Goal: Complete application form: Complete application form

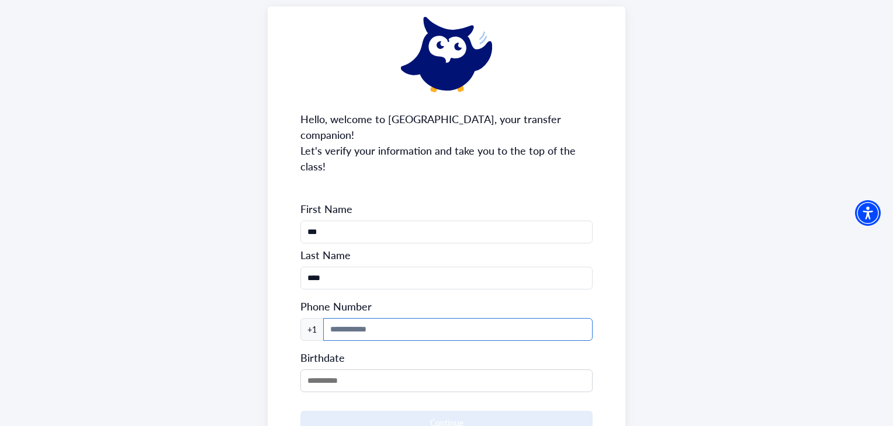
scroll to position [117, 0]
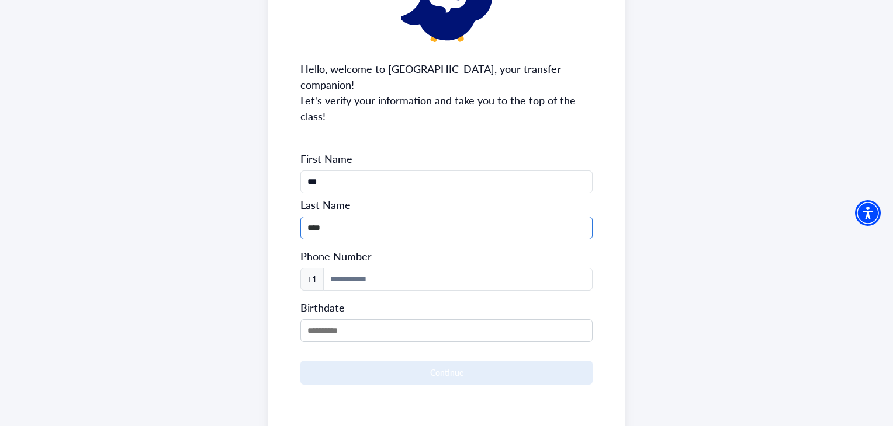
click at [374, 217] on input "****" at bounding box center [445, 228] width 291 height 23
type input "***"
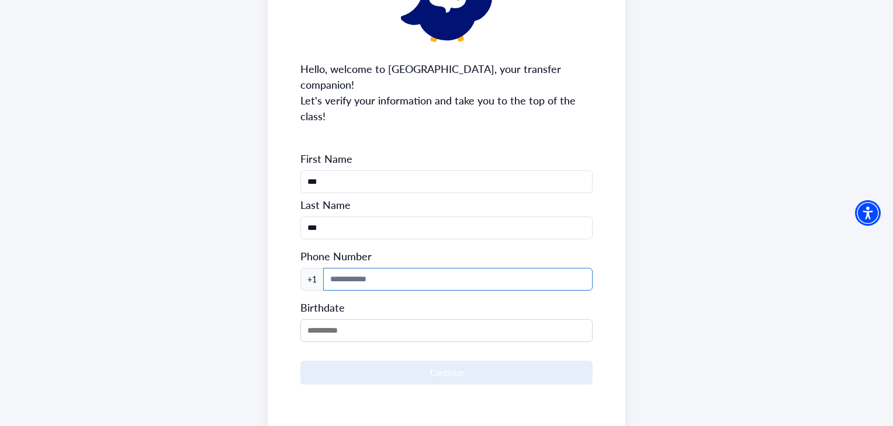
click at [348, 268] on input at bounding box center [457, 279] width 269 height 23
type input "**********"
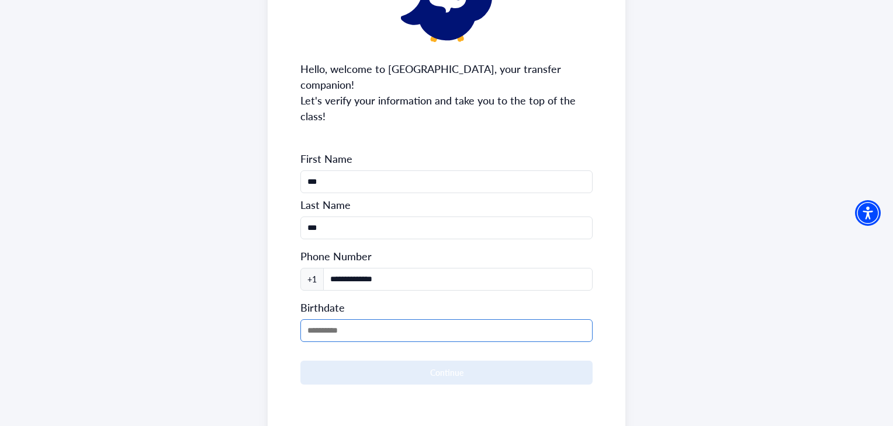
click at [383, 320] on input "MM/DD/YYYY" at bounding box center [445, 331] width 291 height 23
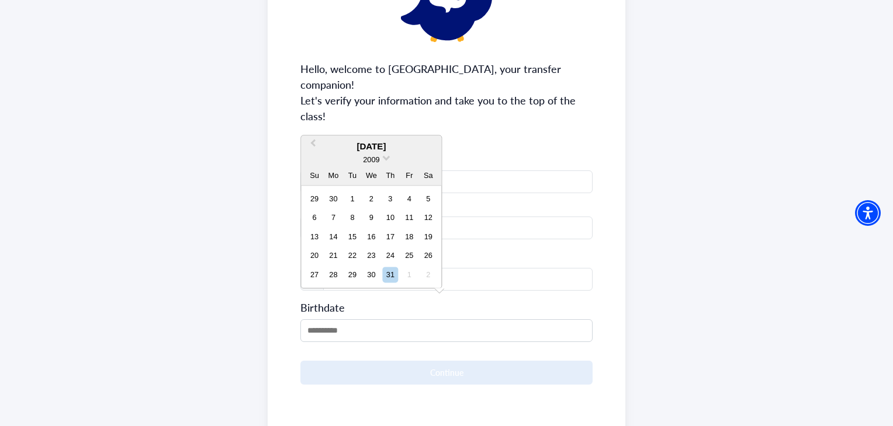
click at [384, 159] on div "2009" at bounding box center [371, 160] width 140 height 12
click at [366, 159] on span "2009" at bounding box center [371, 160] width 16 height 9
click at [364, 181] on div "2007" at bounding box center [370, 184] width 69 height 12
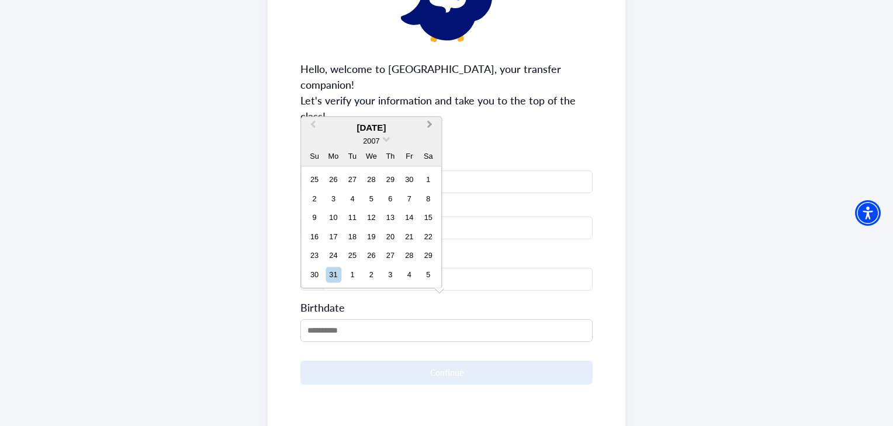
click at [429, 125] on span "Next Month" at bounding box center [429, 127] width 0 height 18
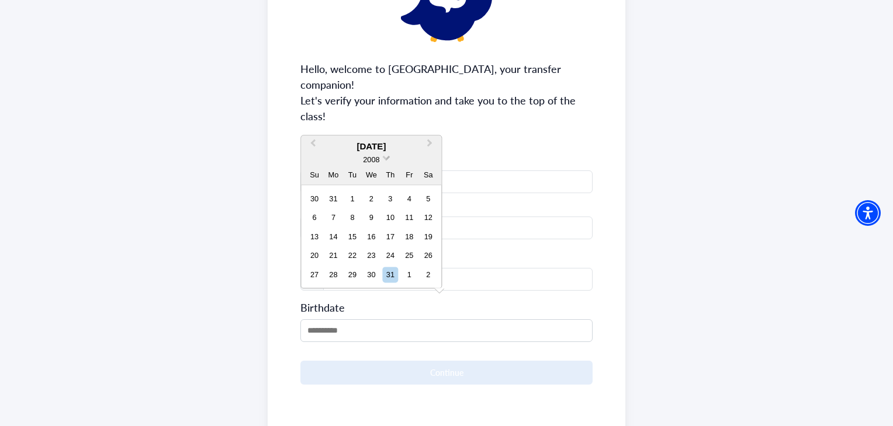
click at [379, 158] on span "2008" at bounding box center [371, 160] width 16 height 9
click at [372, 182] on div "2007" at bounding box center [370, 184] width 69 height 12
click at [308, 214] on div "7" at bounding box center [314, 218] width 16 height 16
type input "**********"
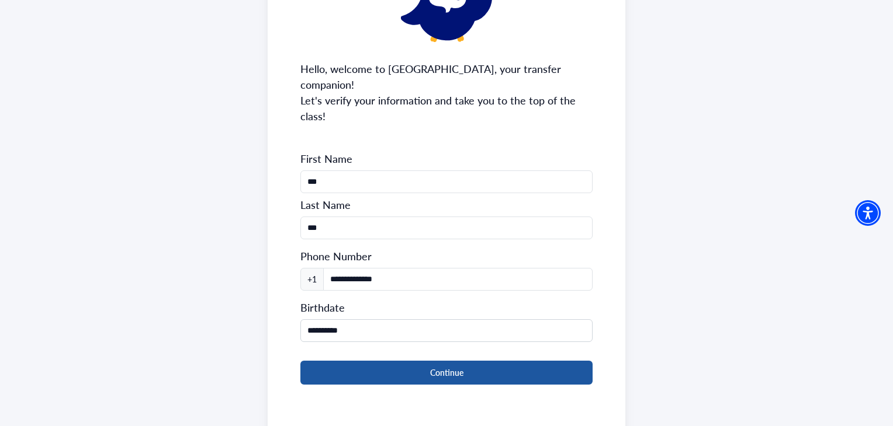
click at [399, 361] on button "Continue" at bounding box center [445, 373] width 291 height 24
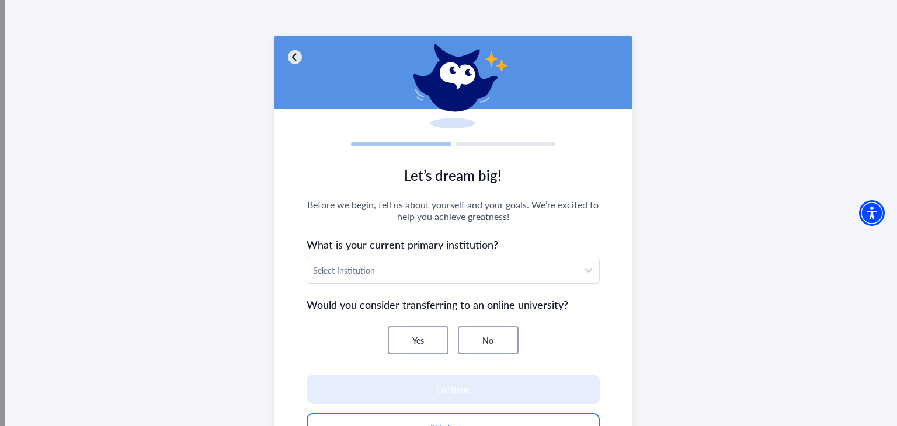
scroll to position [113, 0]
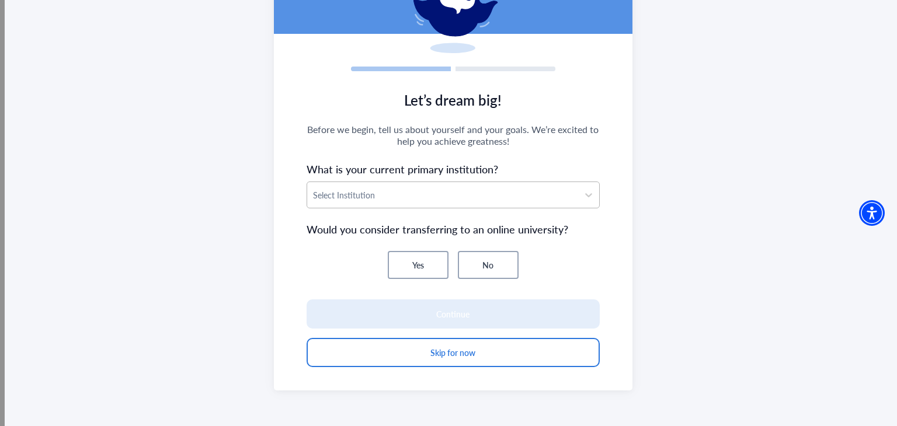
click at [475, 199] on div at bounding box center [442, 195] width 259 height 15
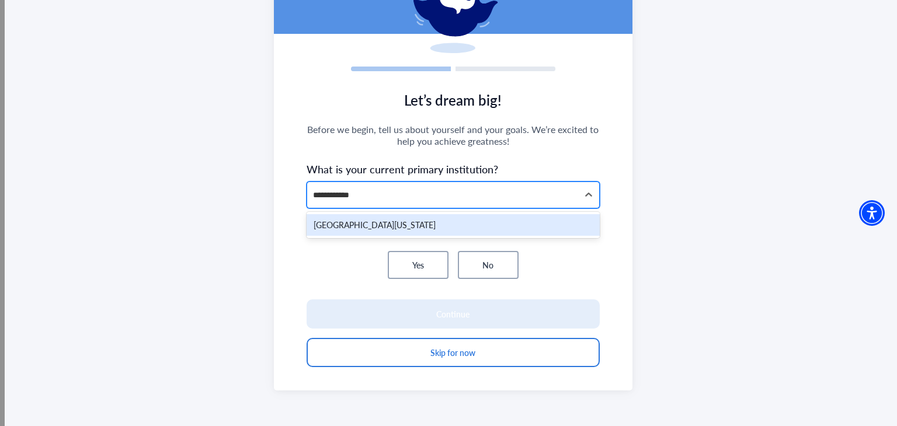
type input "**********"
click at [414, 223] on div "[GEOGRAPHIC_DATA][US_STATE]" at bounding box center [453, 225] width 293 height 22
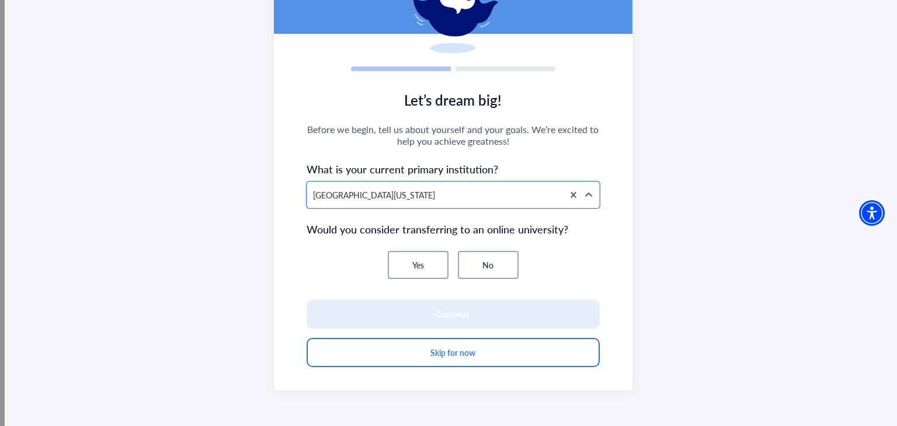
click at [495, 272] on button "No" at bounding box center [488, 265] width 61 height 28
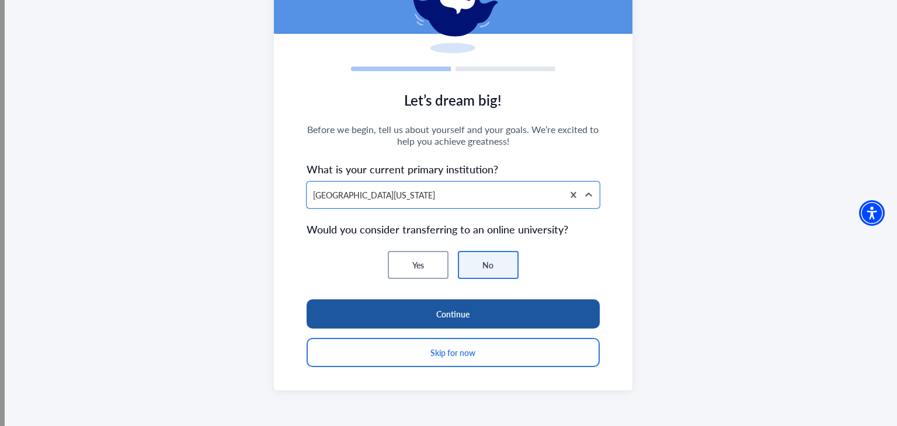
click at [450, 311] on button "Continue" at bounding box center [453, 314] width 293 height 29
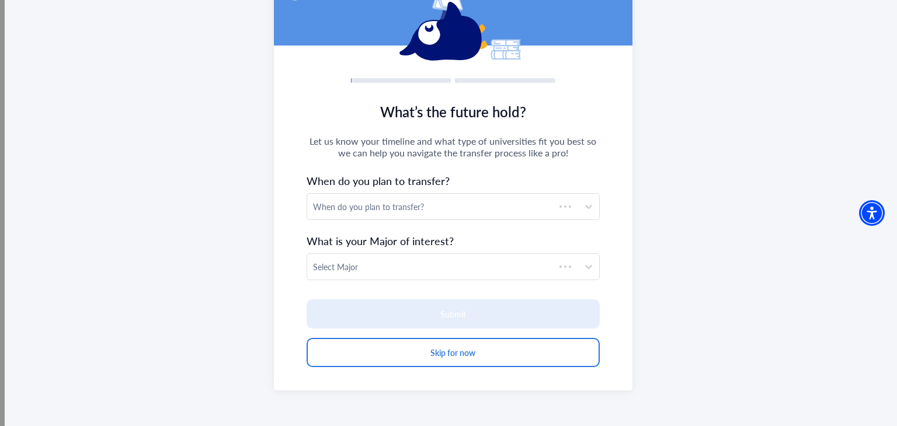
scroll to position [101, 0]
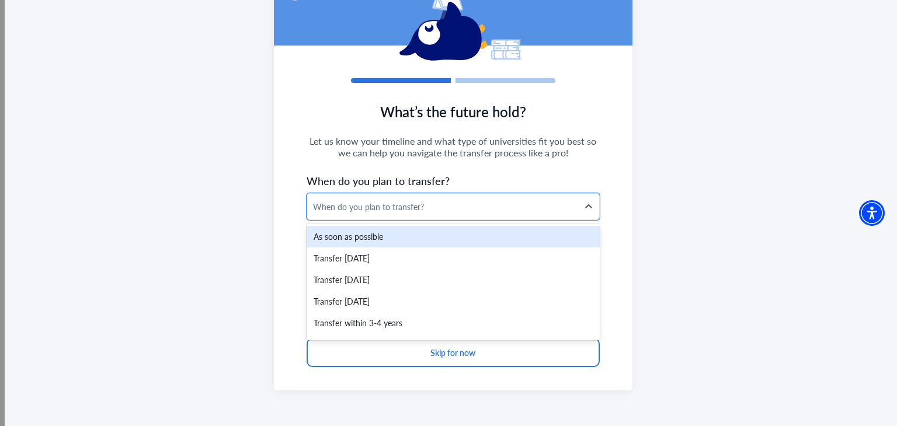
click at [442, 209] on div "When do you plan to transfer?" at bounding box center [442, 207] width 259 height 12
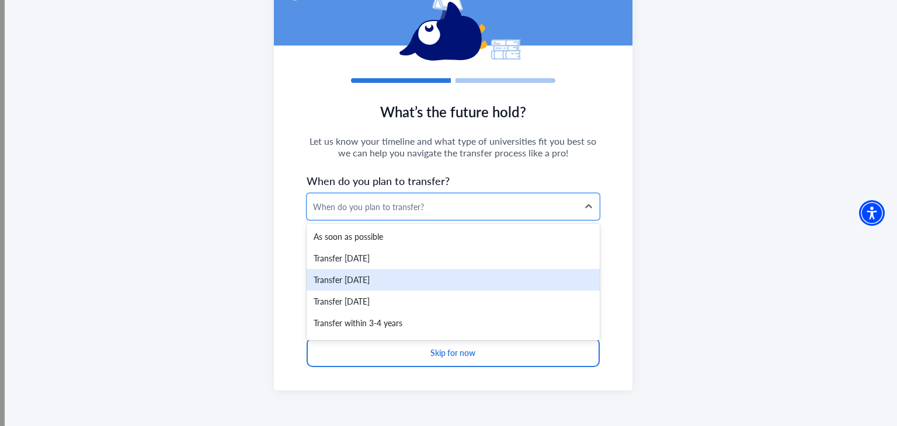
click at [431, 274] on div "Transfer [DATE]" at bounding box center [453, 280] width 293 height 22
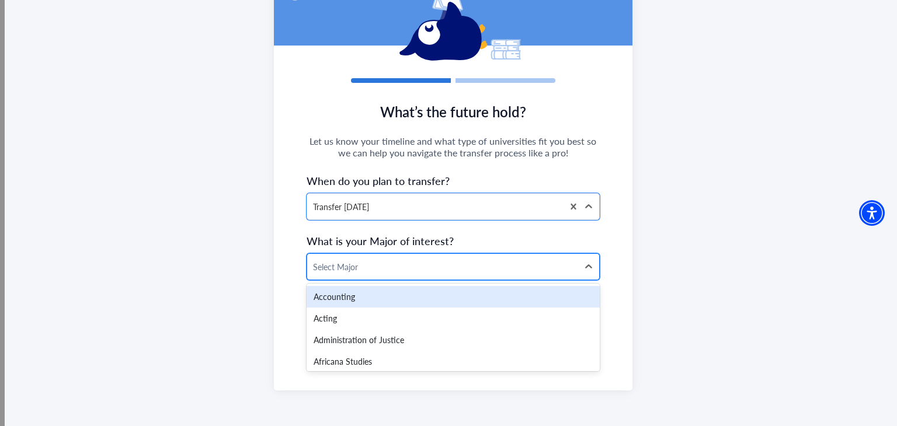
click at [428, 272] on div at bounding box center [442, 267] width 259 height 15
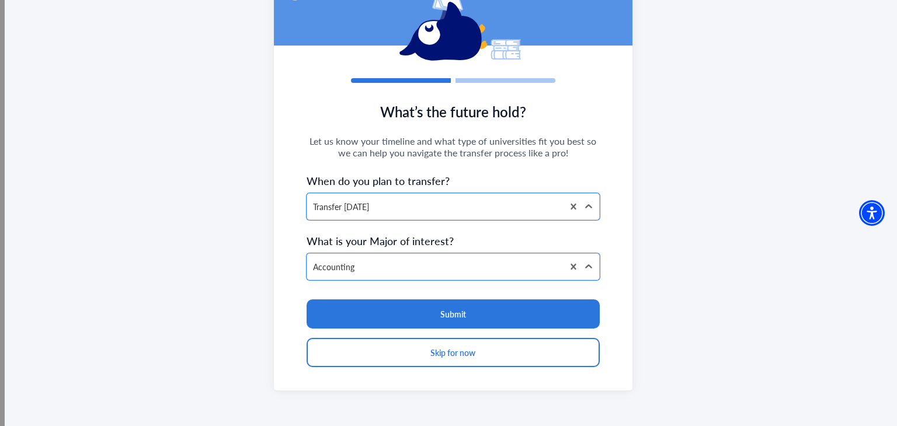
click at [346, 233] on span "What is your Major of interest?" at bounding box center [453, 241] width 293 height 16
click at [368, 263] on div at bounding box center [435, 267] width 244 height 15
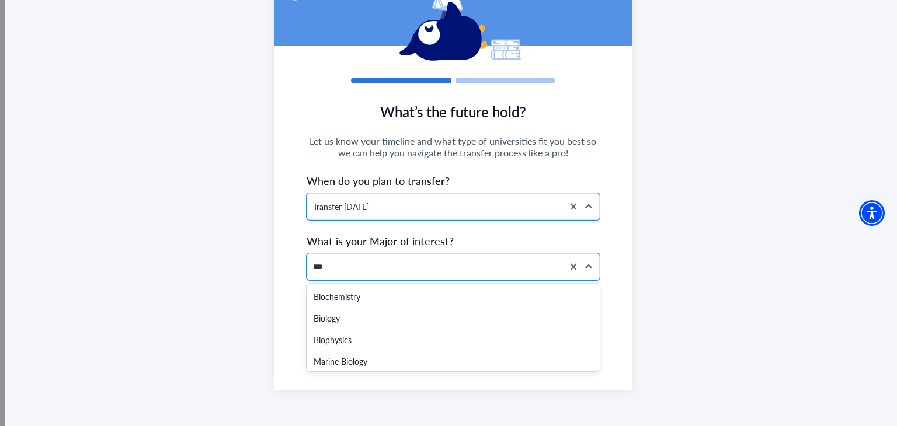
type input "****"
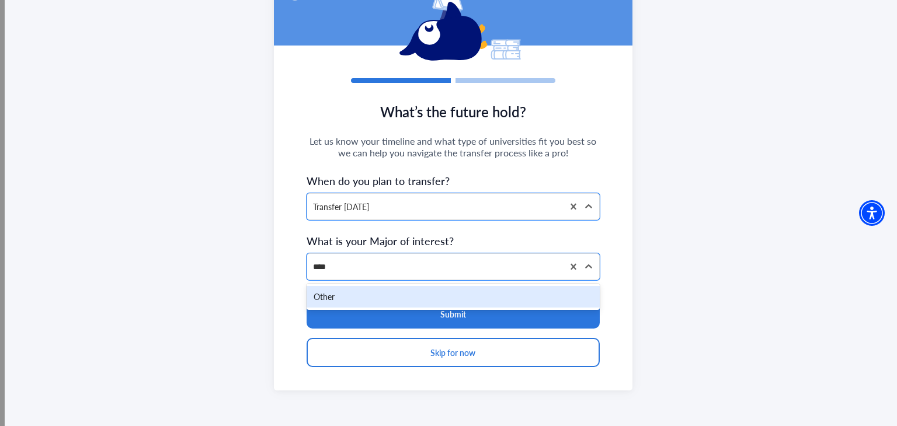
click at [459, 291] on div "Other" at bounding box center [453, 297] width 293 height 22
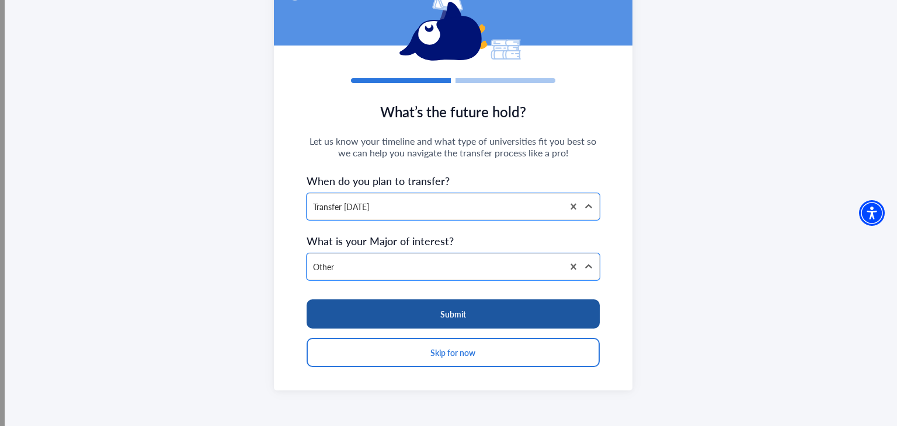
click at [439, 313] on button "Submit" at bounding box center [453, 314] width 293 height 29
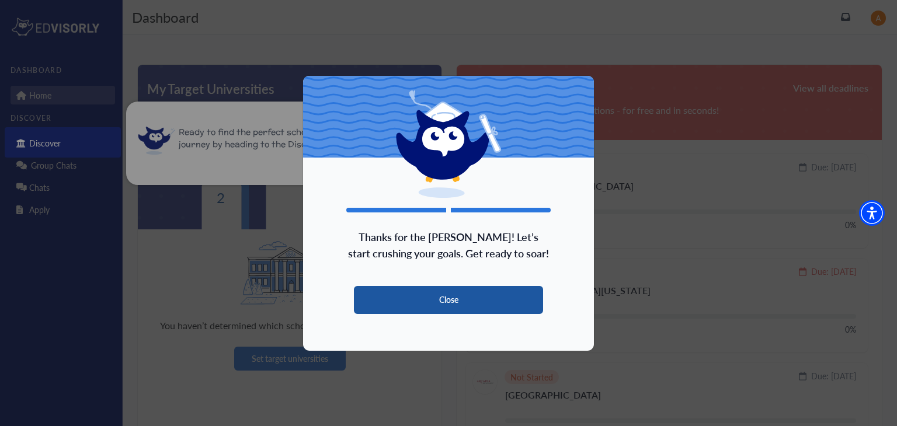
click at [481, 295] on button "Close" at bounding box center [448, 300] width 189 height 28
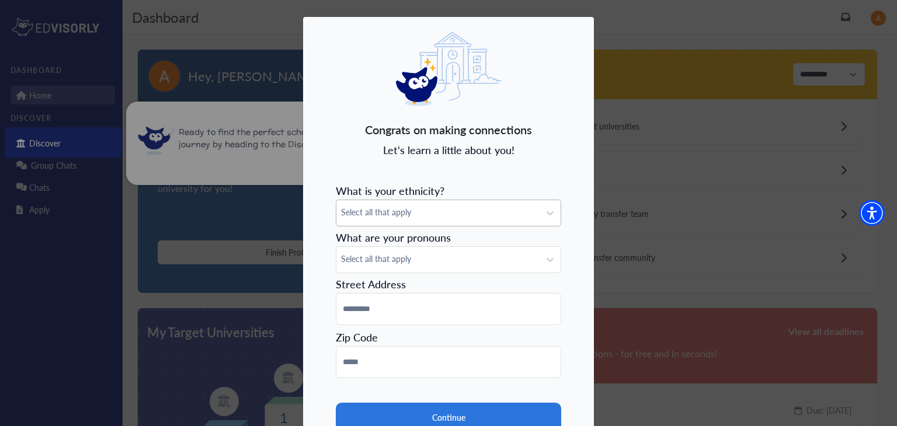
click at [400, 219] on div "Select all that apply" at bounding box center [437, 213] width 203 height 26
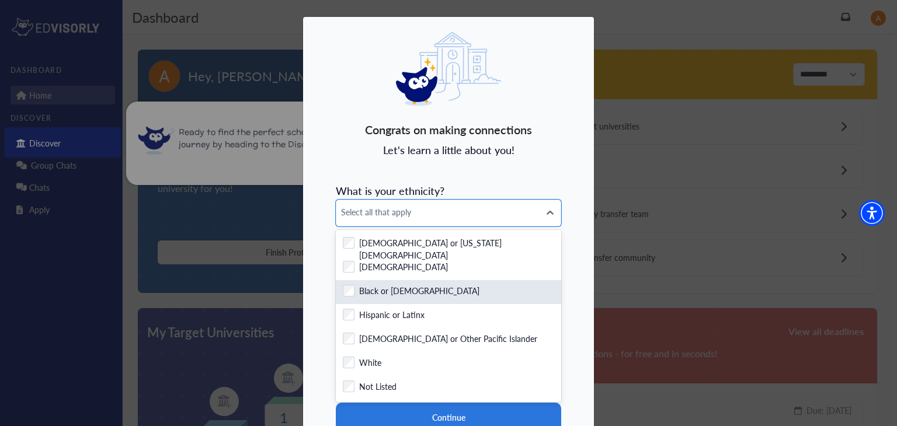
click at [367, 291] on label "Black or [DEMOGRAPHIC_DATA]" at bounding box center [419, 292] width 120 height 15
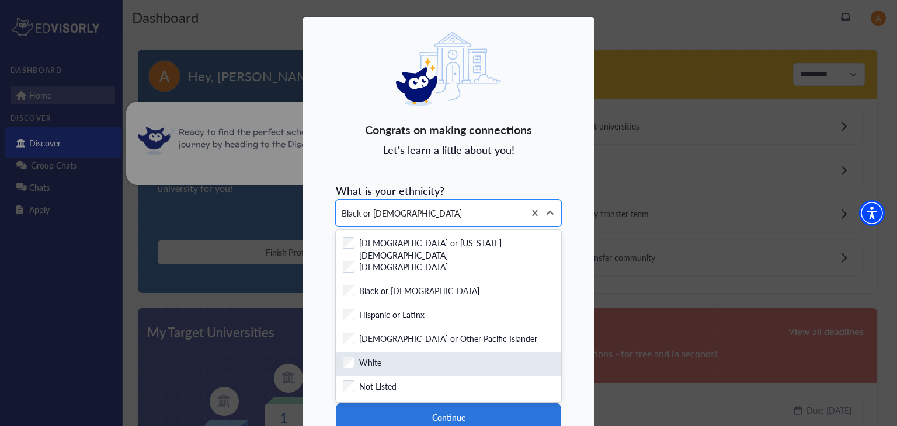
click at [372, 357] on label "White" at bounding box center [370, 364] width 22 height 15
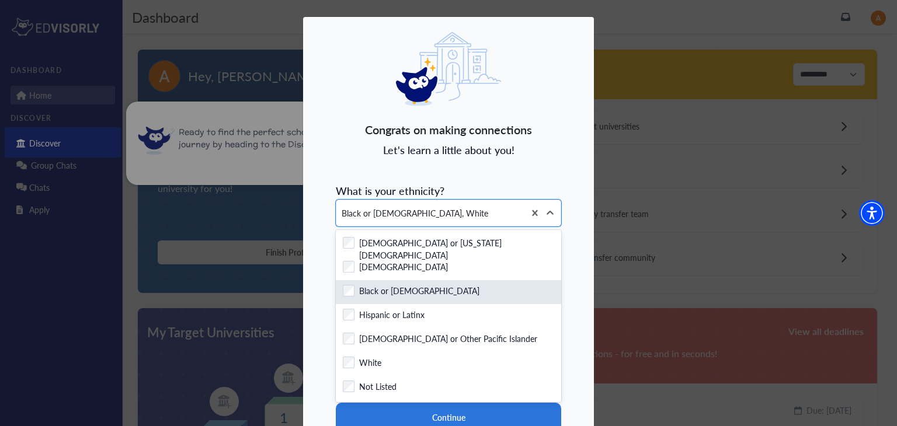
click at [395, 294] on label "Black or [DEMOGRAPHIC_DATA]" at bounding box center [419, 292] width 120 height 15
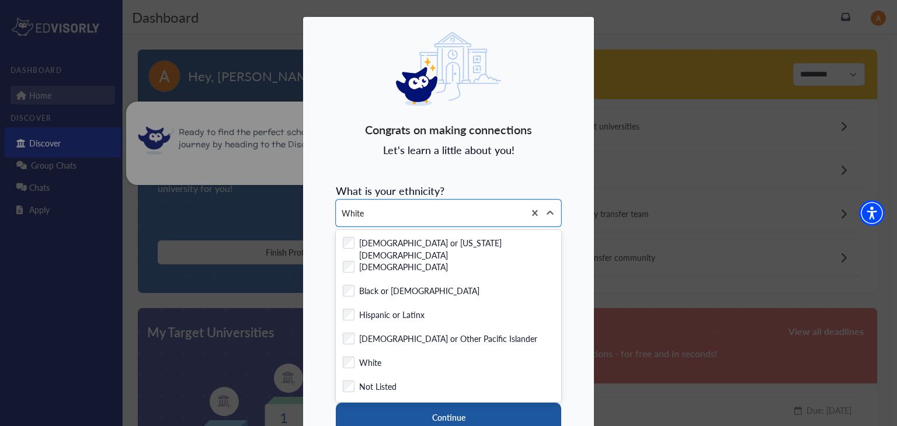
click at [383, 404] on button "Continue" at bounding box center [448, 417] width 225 height 29
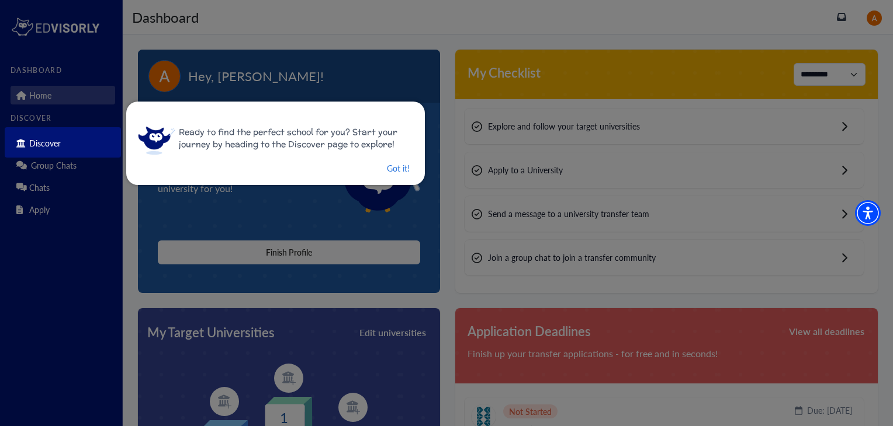
click at [393, 176] on div "Ready to find the perfect school for you? Start your journey by heading to the …" at bounding box center [275, 144] width 298 height 84
click at [394, 173] on button "Got it!" at bounding box center [398, 168] width 25 height 15
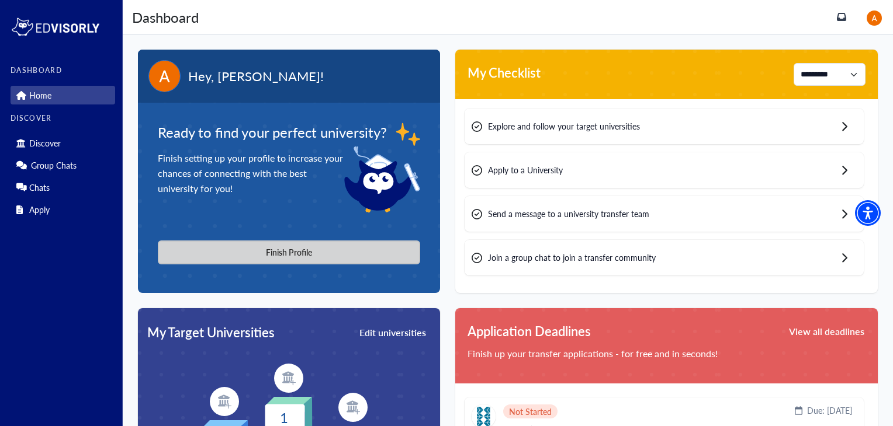
click at [259, 253] on button "Finish Profile" at bounding box center [289, 253] width 262 height 24
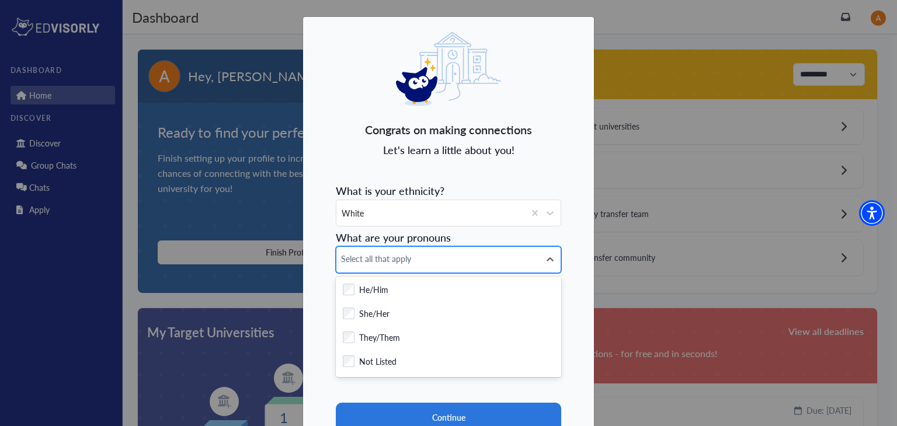
click at [359, 258] on span "Select all that apply" at bounding box center [438, 259] width 194 height 12
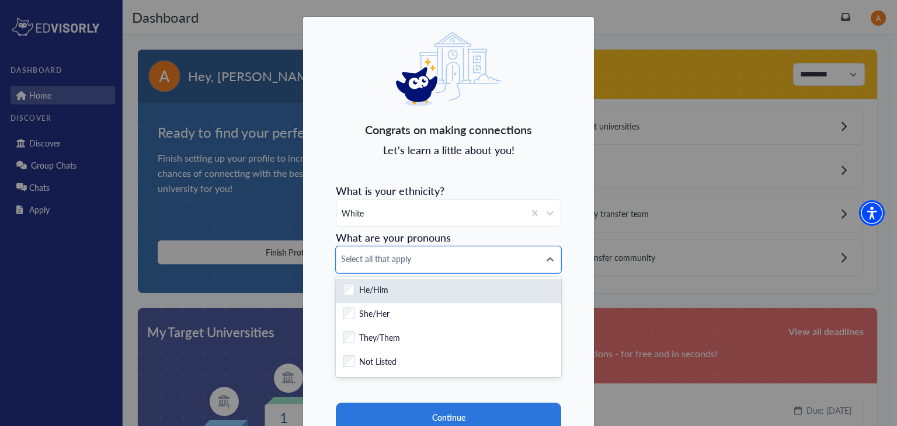
click at [362, 287] on label "He/Him" at bounding box center [373, 291] width 29 height 15
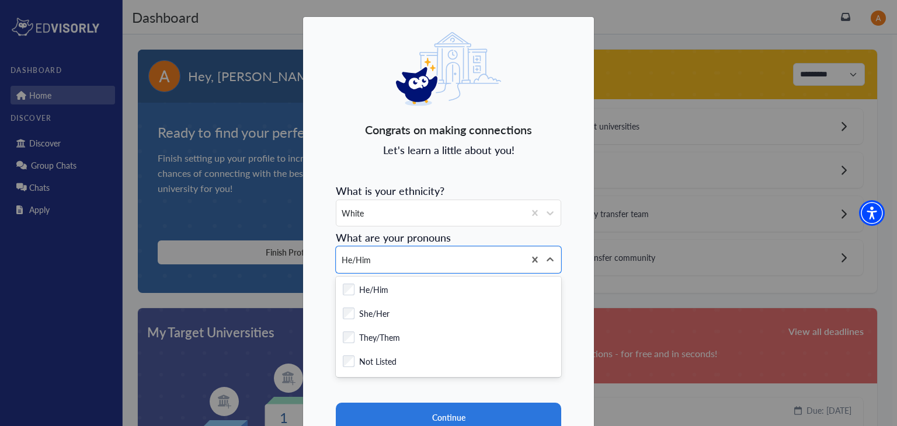
click at [324, 277] on div "Congrats on making connections Let's learn a little about you! What is your eth…" at bounding box center [449, 259] width 292 height 487
click at [550, 258] on icon at bounding box center [550, 260] width 12 height 12
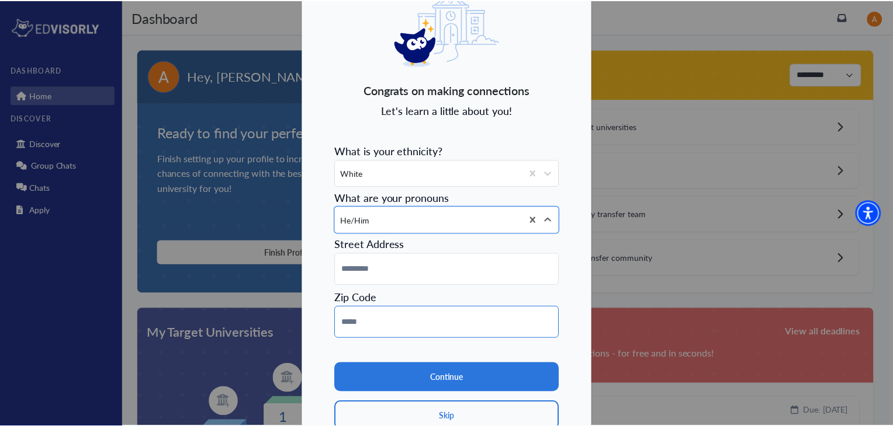
scroll to position [93, 0]
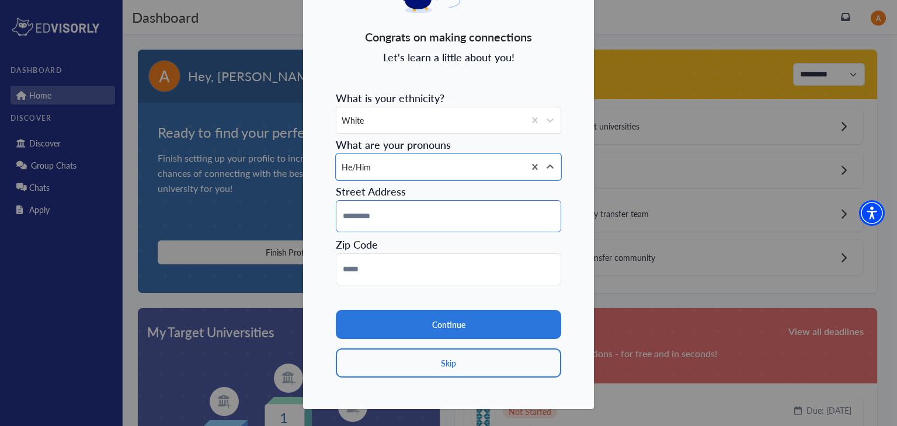
click at [452, 216] on input at bounding box center [448, 216] width 225 height 32
type input "**********"
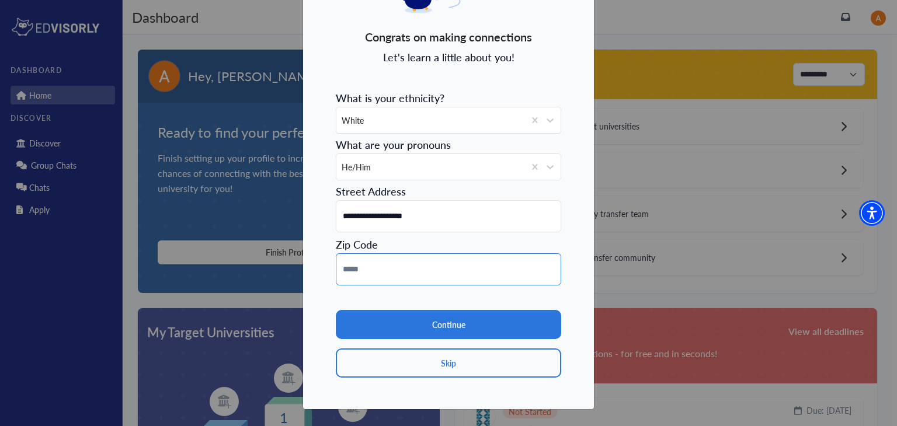
type input "*****"
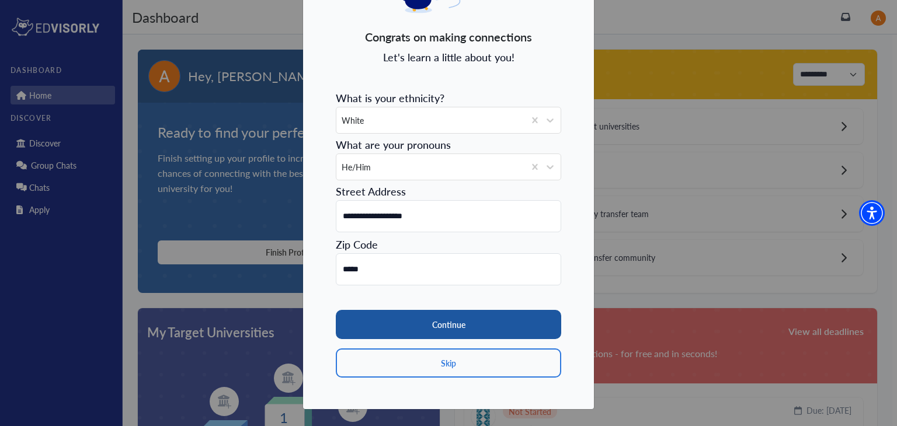
click at [447, 314] on button "Continue" at bounding box center [448, 324] width 225 height 29
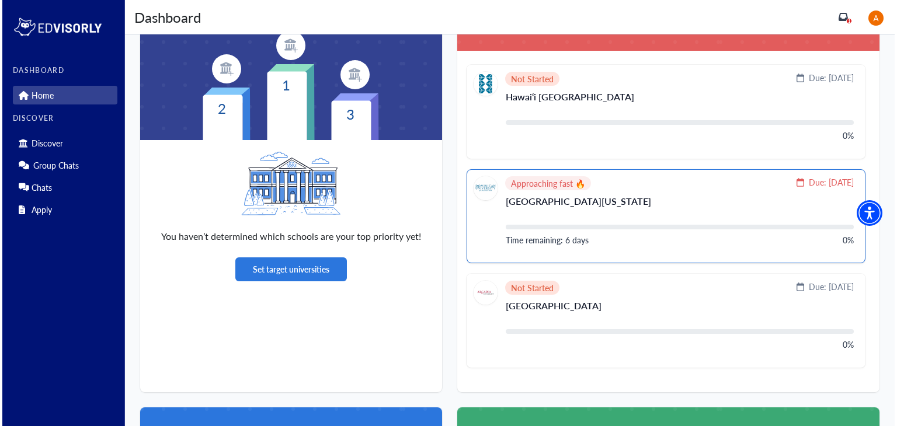
scroll to position [409, 0]
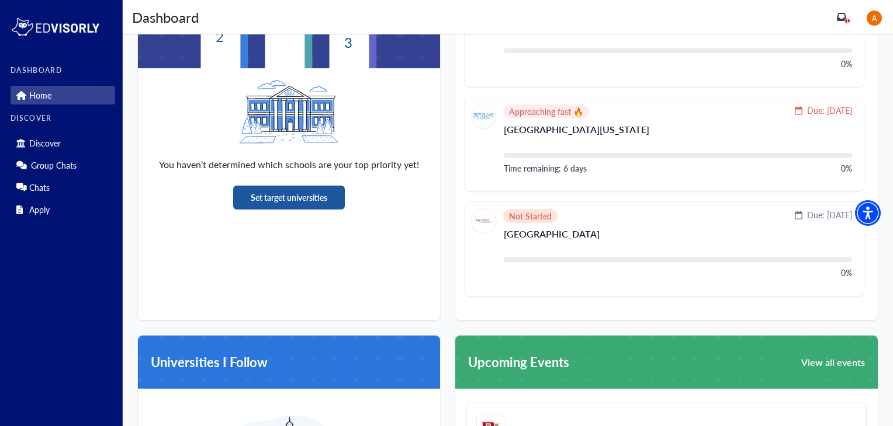
click at [322, 196] on button "Set target universities" at bounding box center [289, 198] width 112 height 24
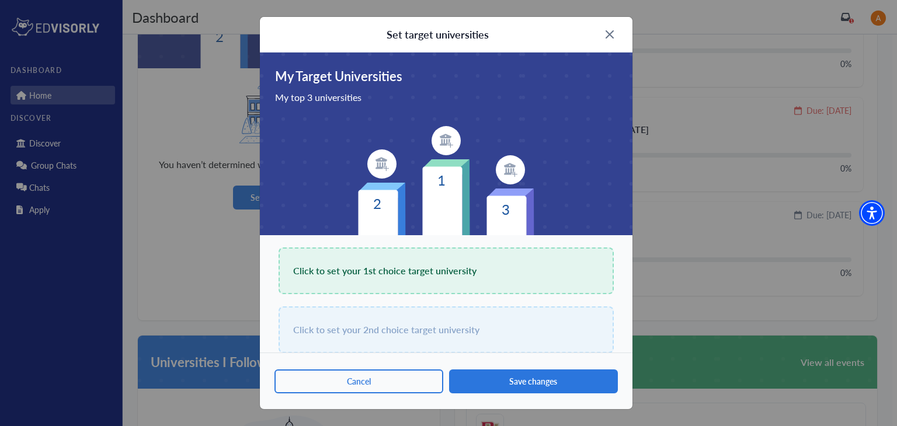
click at [404, 278] on span "Click to set your 1st choice target university" at bounding box center [384, 271] width 183 height 16
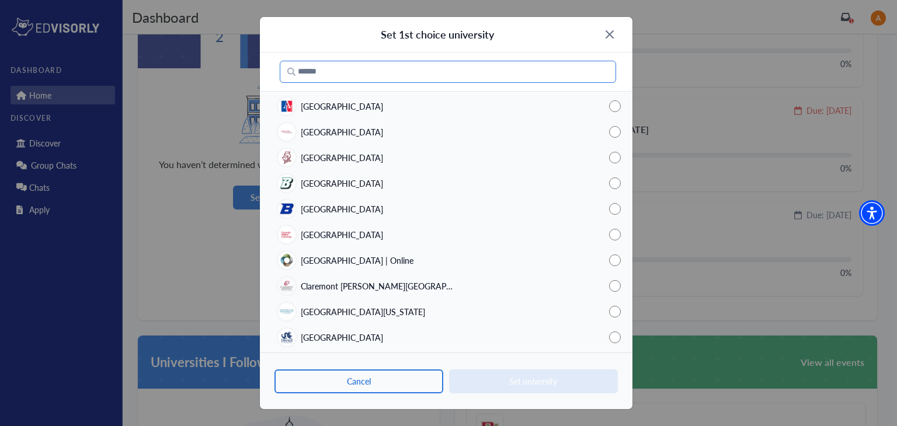
click at [405, 78] on input "Search" at bounding box center [448, 72] width 336 height 22
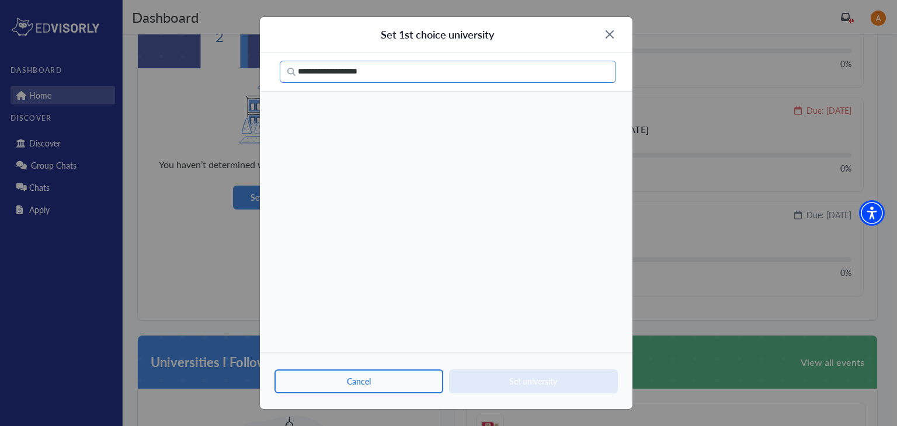
type input "**********"
click at [376, 74] on input "**********" at bounding box center [448, 72] width 336 height 22
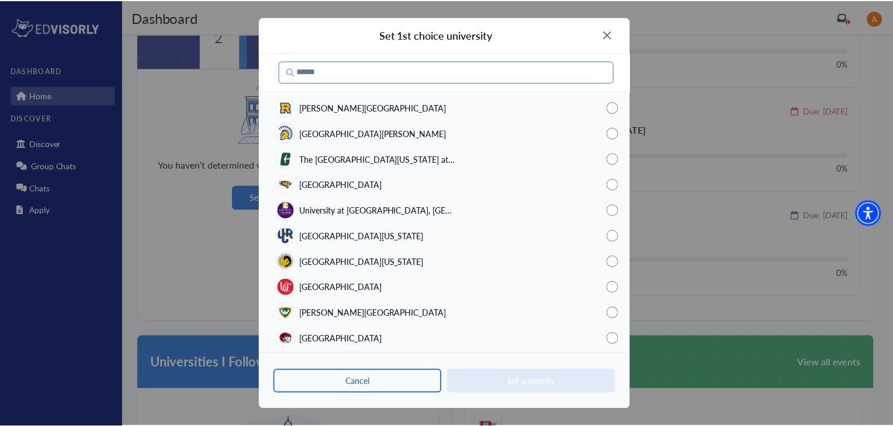
scroll to position [1830, 0]
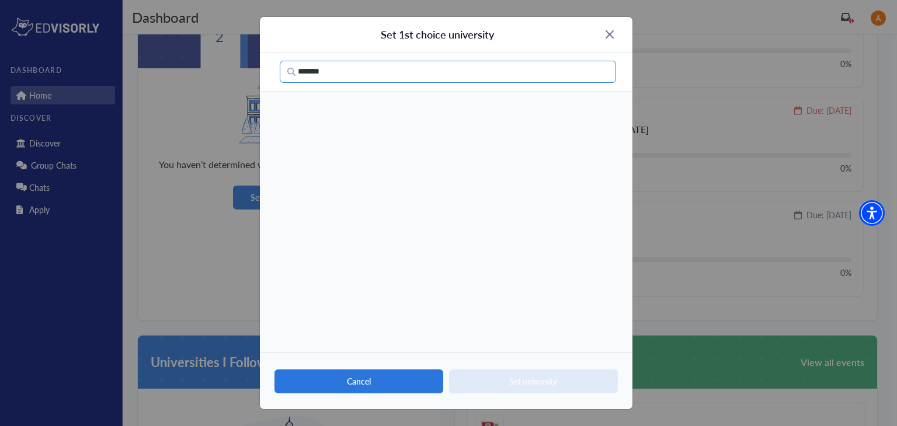
type input "*******"
click at [371, 384] on button "Cancel" at bounding box center [359, 382] width 169 height 24
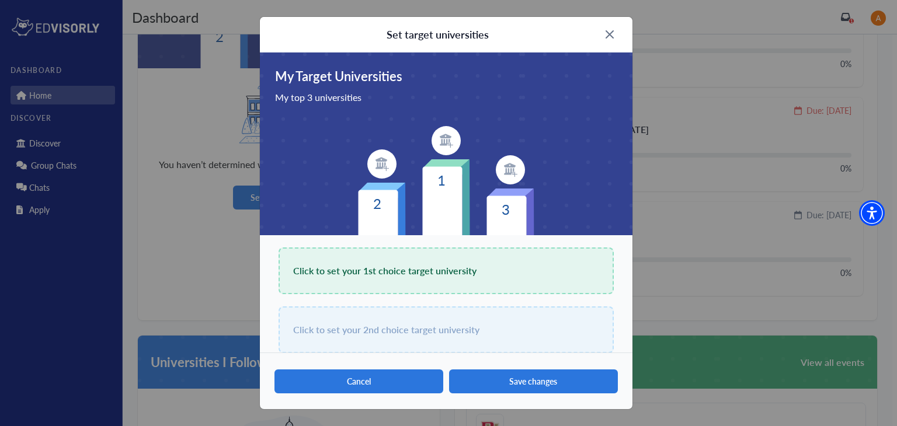
click at [412, 379] on button "Cancel" at bounding box center [359, 382] width 169 height 24
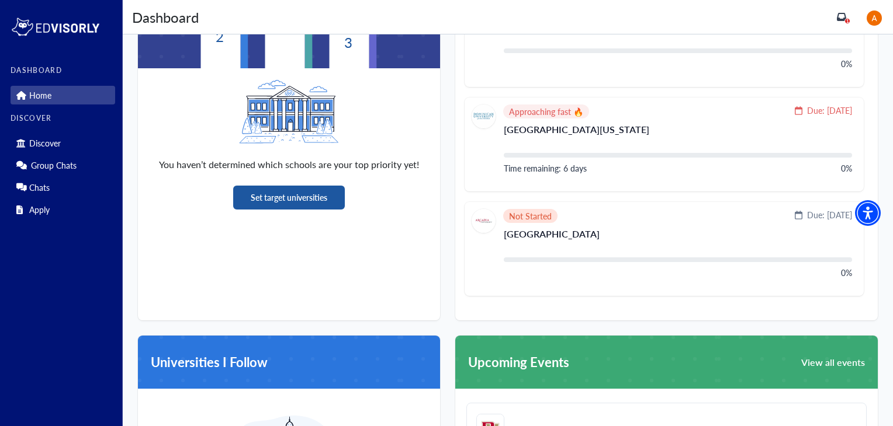
scroll to position [234, 0]
